Goal: Navigation & Orientation: Find specific page/section

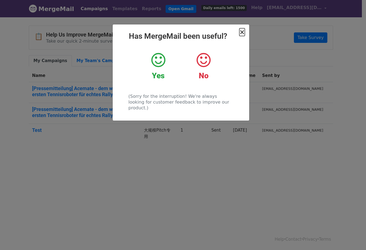
click at [244, 30] on span "×" at bounding box center [241, 32] width 5 height 8
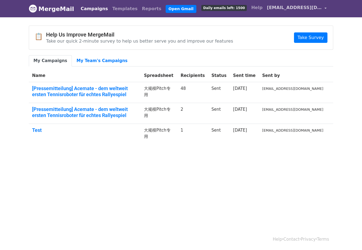
click at [289, 9] on span "[EMAIL_ADDRESS][DOMAIN_NAME]" at bounding box center [294, 7] width 55 height 7
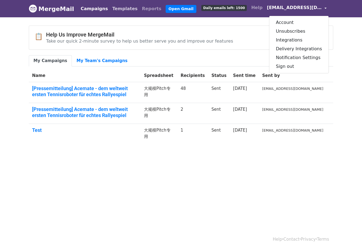
click at [119, 12] on link "Templates" at bounding box center [125, 8] width 30 height 11
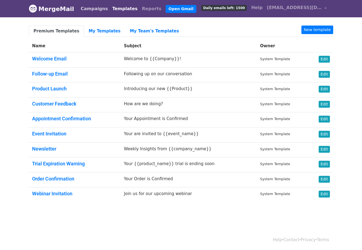
click at [95, 13] on link "Campaigns" at bounding box center [94, 8] width 32 height 11
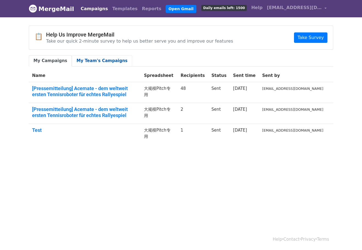
click at [95, 59] on link "My Team's Campaigns" at bounding box center [102, 60] width 60 height 11
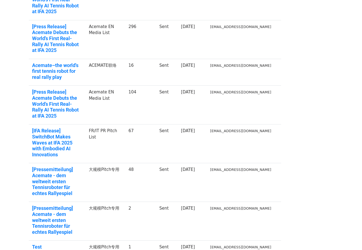
scroll to position [137, 0]
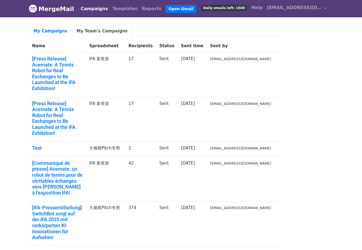
drag, startPoint x: 146, startPoint y: 175, endPoint x: 158, endPoint y: 176, distance: 11.8
click at [156, 201] on td "374" at bounding box center [140, 223] width 31 height 45
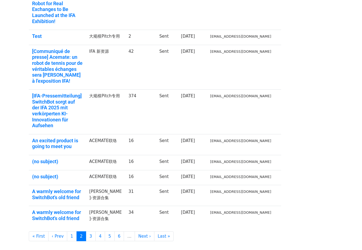
scroll to position [112, 0]
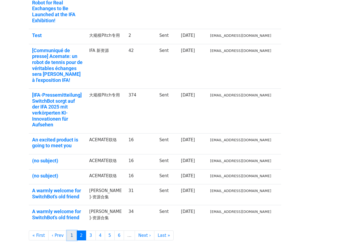
click at [70, 230] on link "1" at bounding box center [72, 235] width 10 height 10
